Goal: Check status: Check status

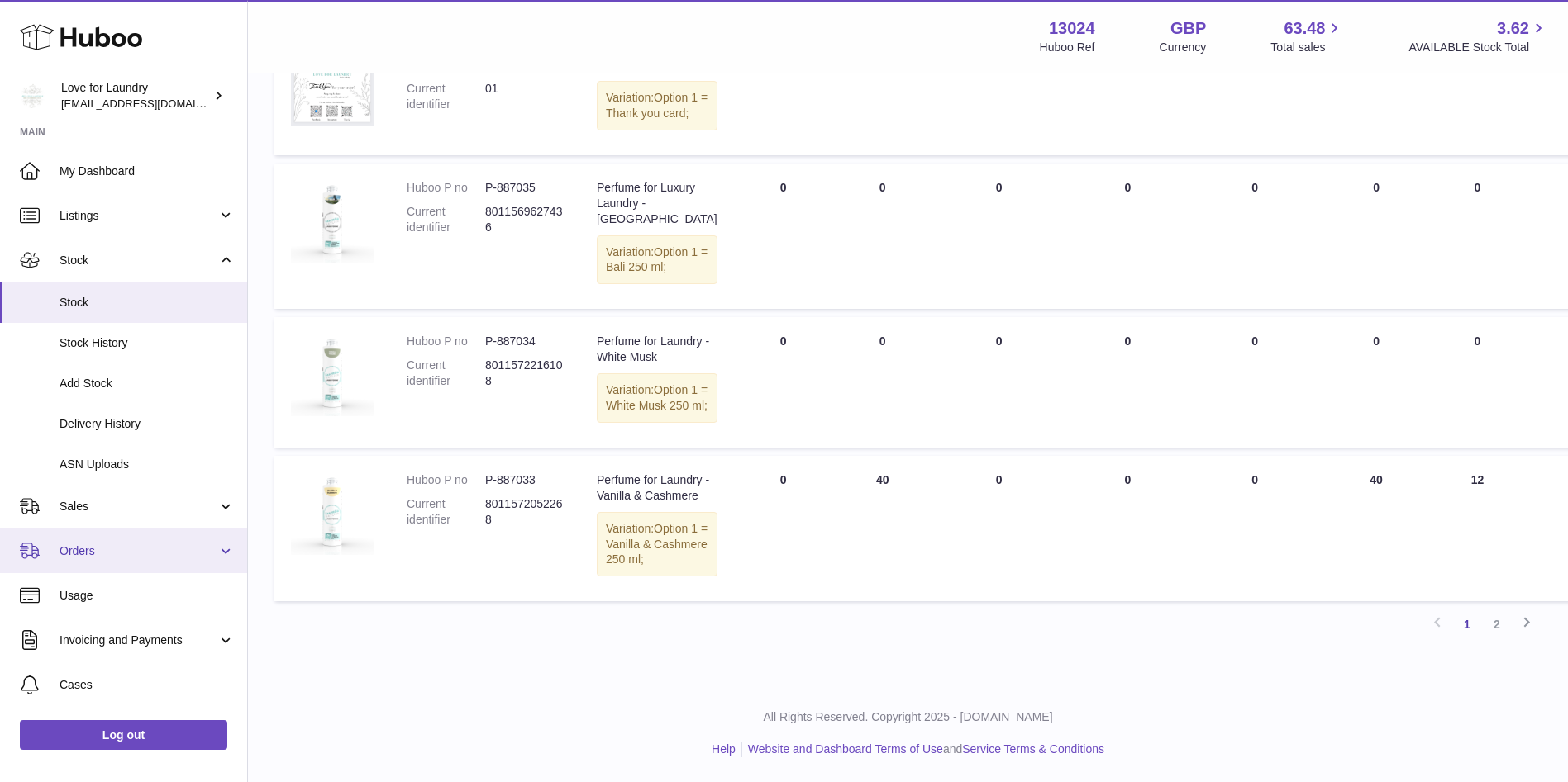
click at [91, 548] on span "Orders" at bounding box center [138, 552] width 158 height 16
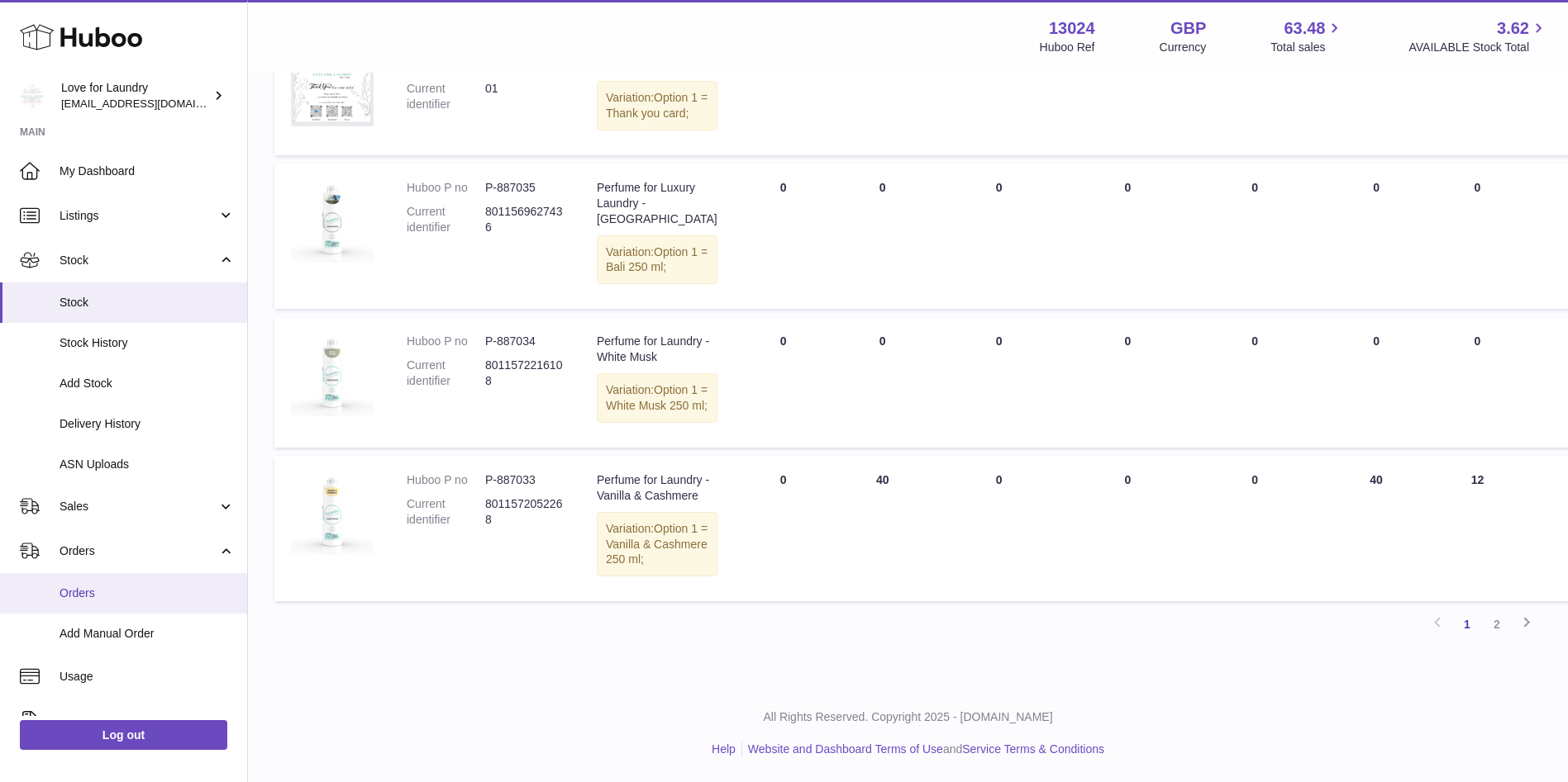
click at [96, 589] on span "Orders" at bounding box center [147, 594] width 175 height 16
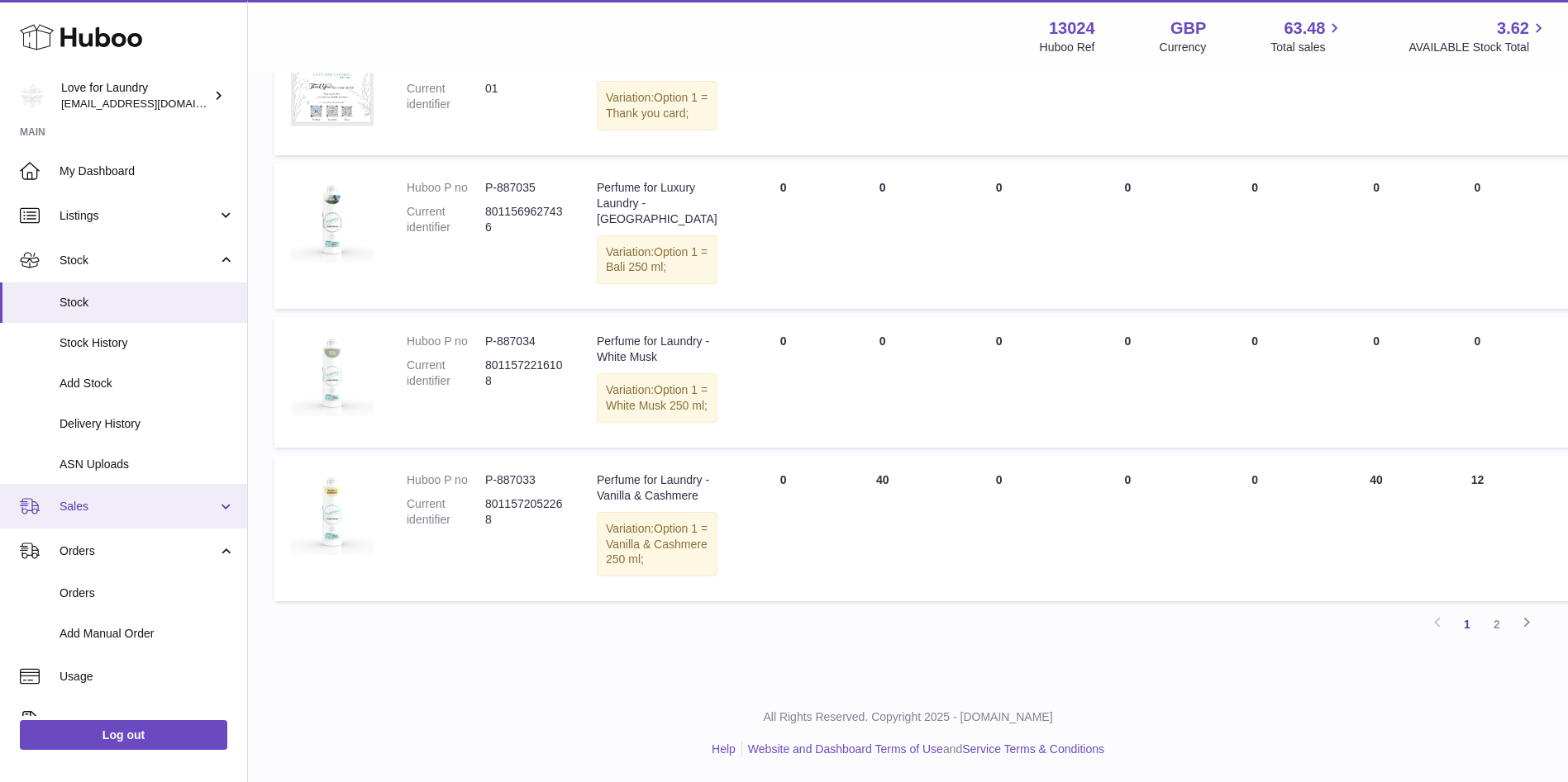
click at [78, 507] on span "Sales" at bounding box center [138, 507] width 158 height 16
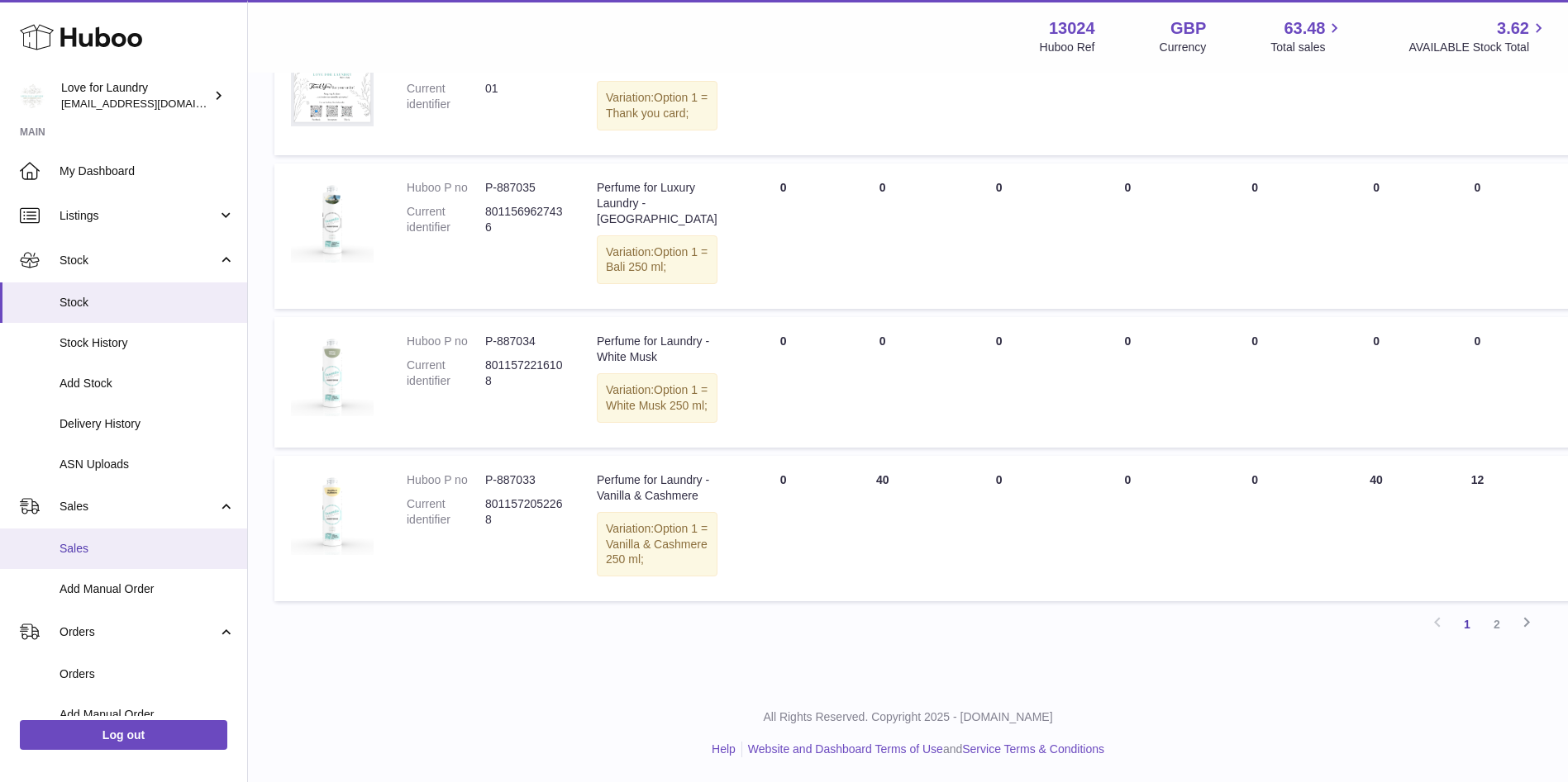
click at [83, 548] on span "Sales" at bounding box center [147, 549] width 175 height 16
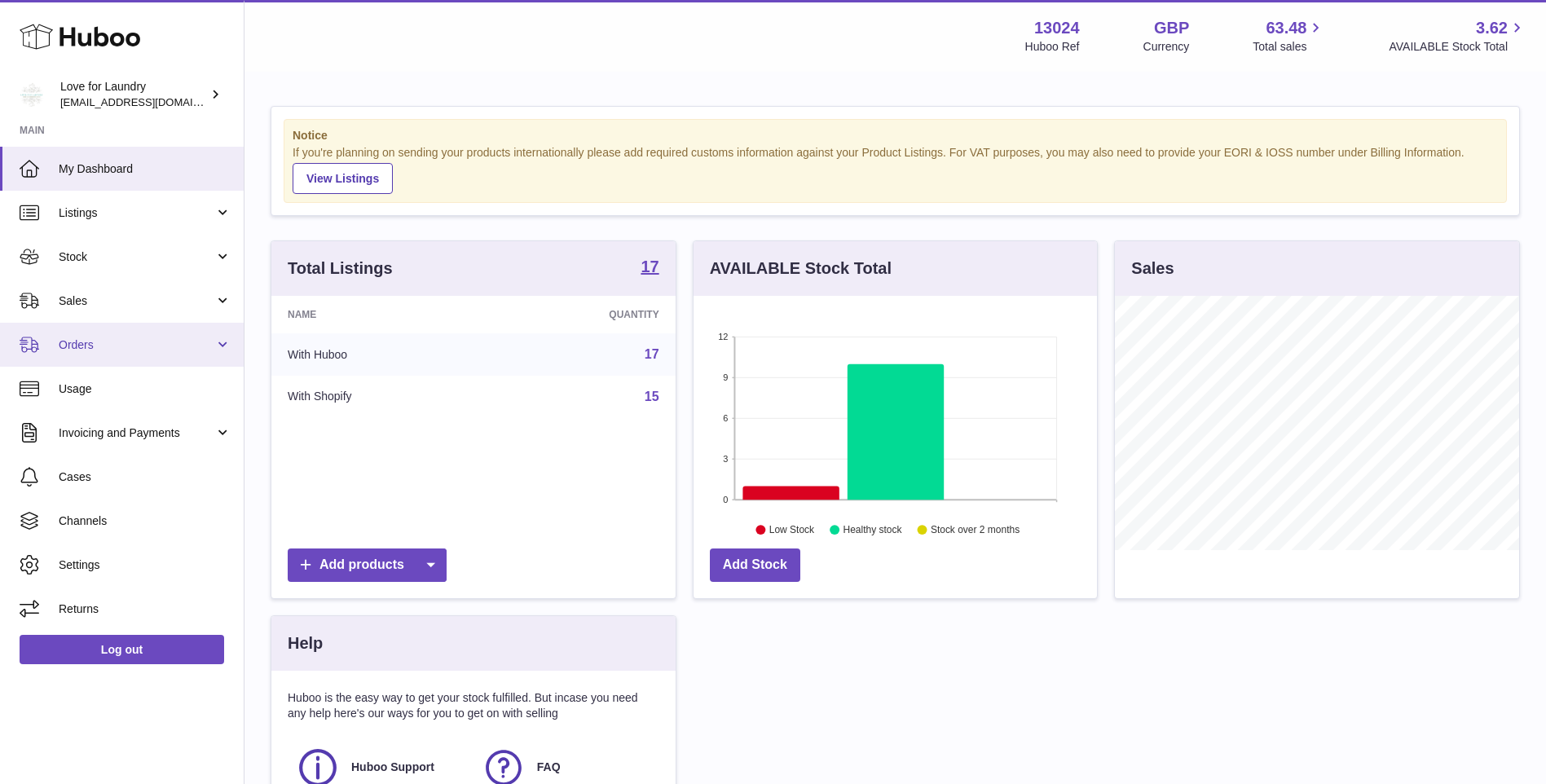
click at [82, 346] on span "Orders" at bounding box center [136, 345] width 155 height 16
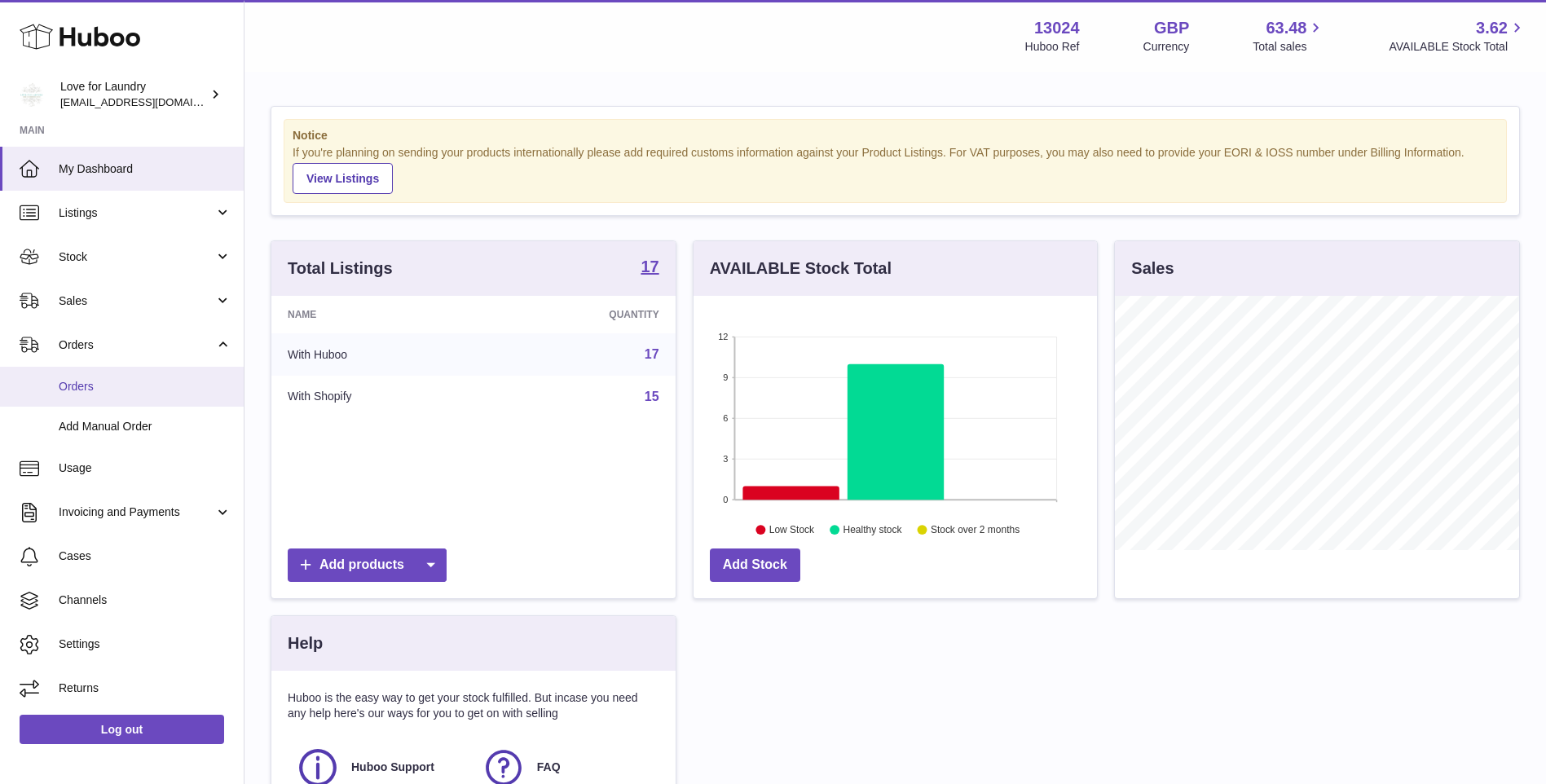
click at [83, 385] on span "Orders" at bounding box center [145, 387] width 173 height 16
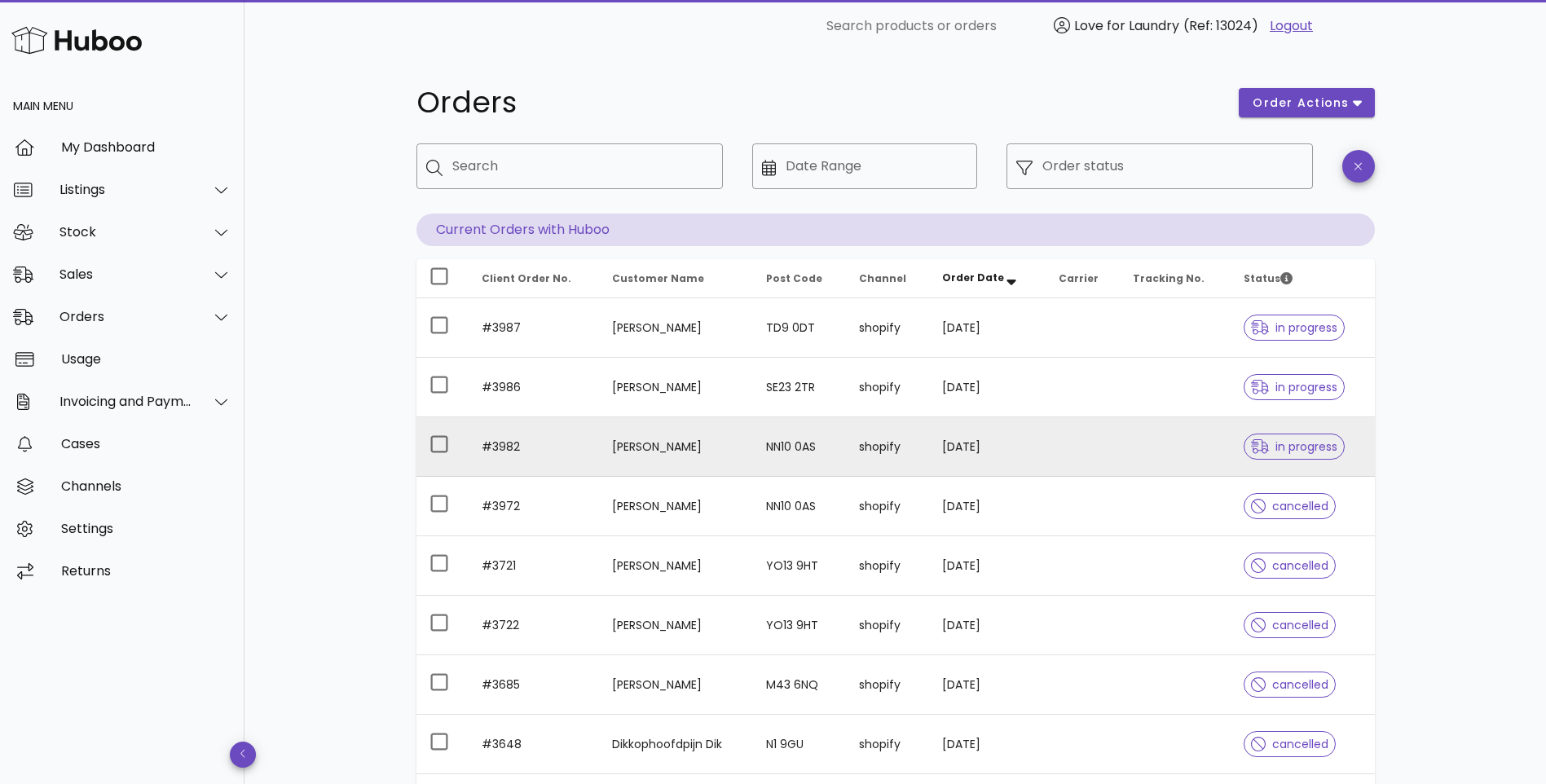
click at [1267, 447] on span "in progress" at bounding box center [1294, 446] width 86 height 11
